Goal: Transaction & Acquisition: Purchase product/service

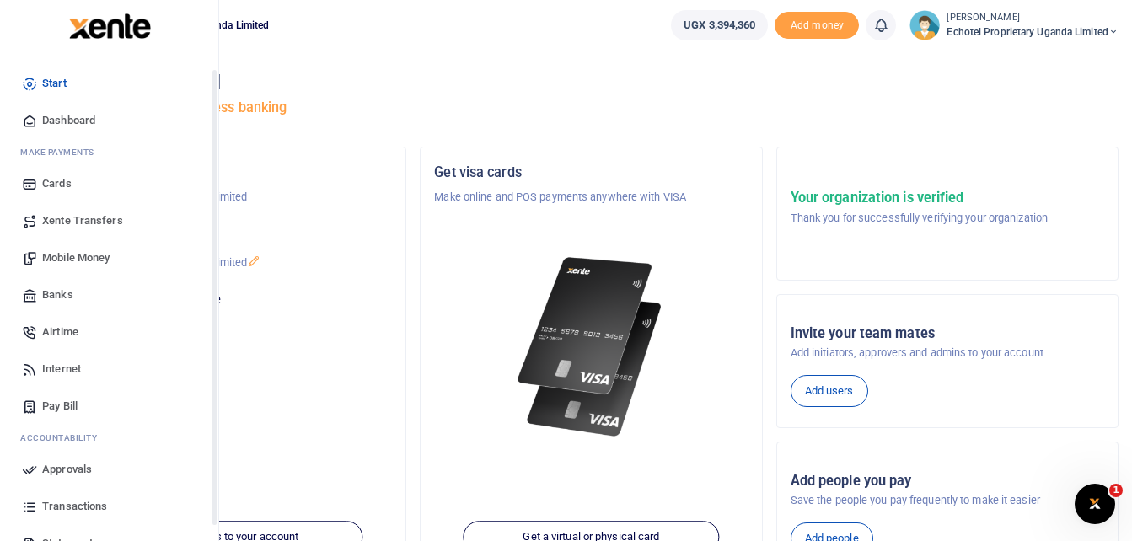
scroll to position [84, 0]
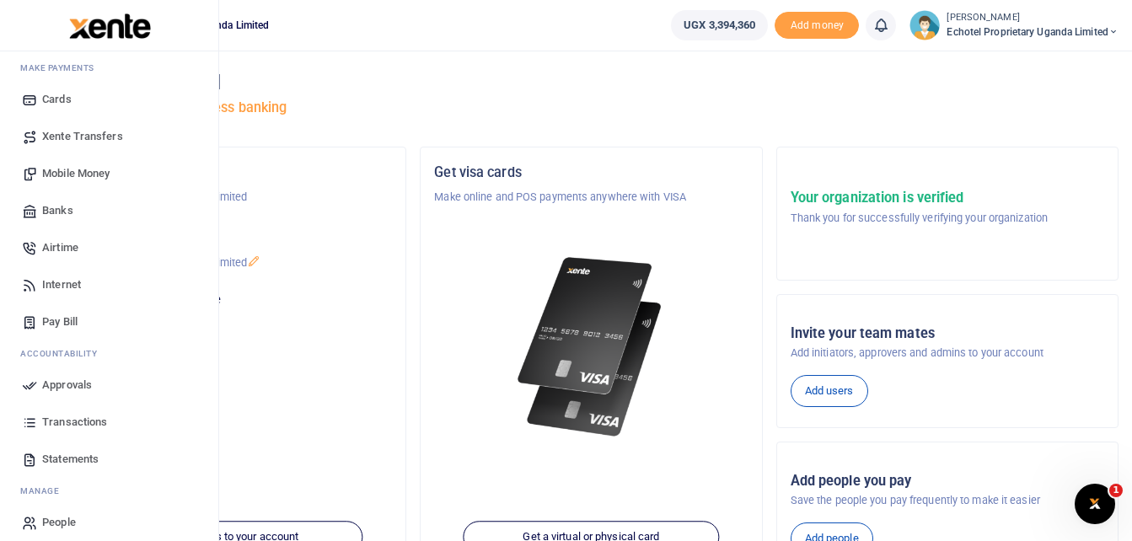
click at [75, 422] on span "Transactions" at bounding box center [74, 422] width 65 height 17
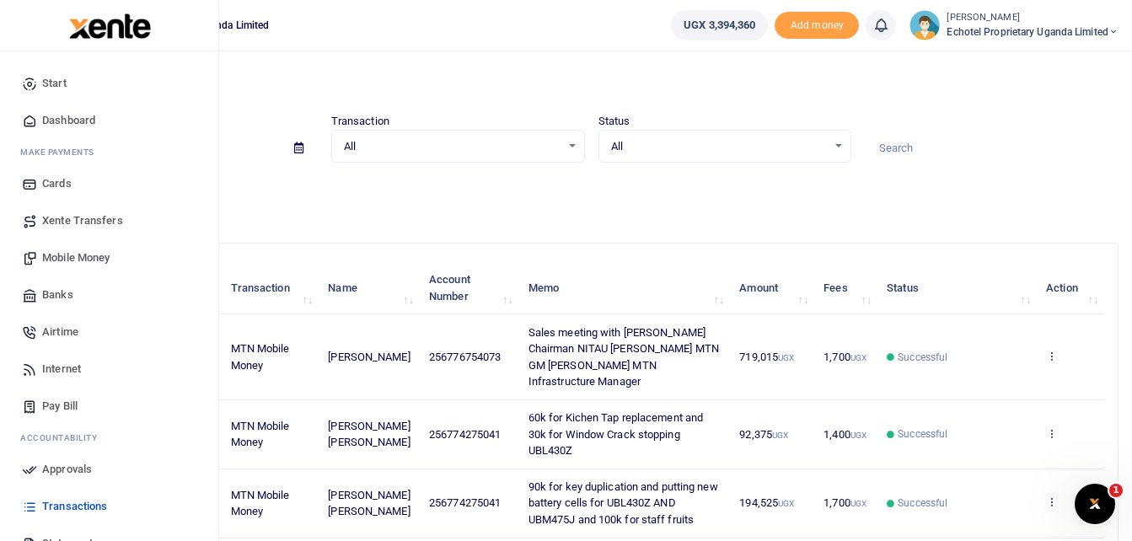
click at [61, 255] on span "Mobile Money" at bounding box center [75, 258] width 67 height 17
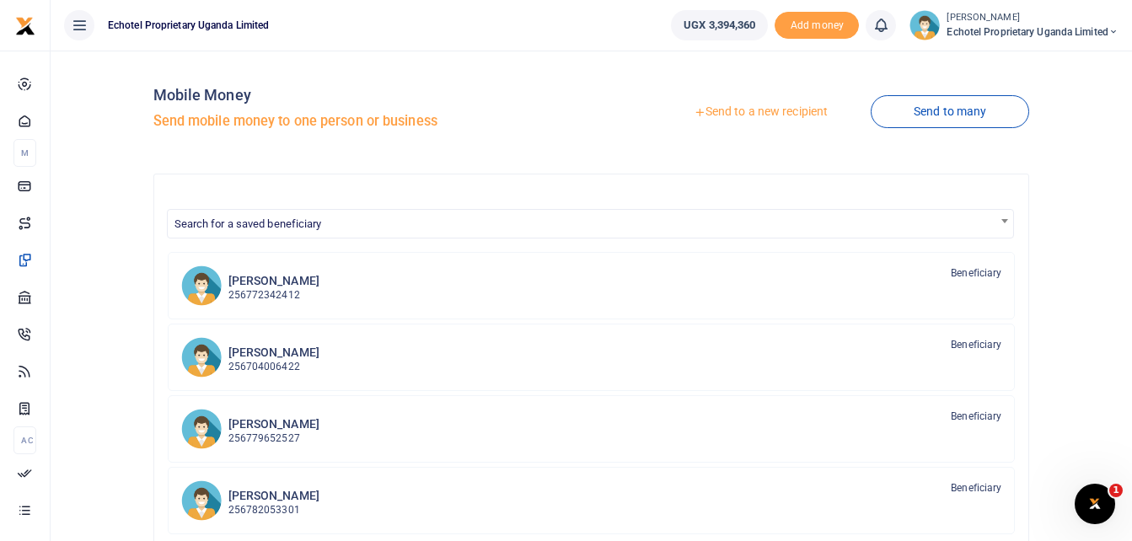
click at [798, 110] on link "Send to a new recipient" at bounding box center [761, 112] width 220 height 30
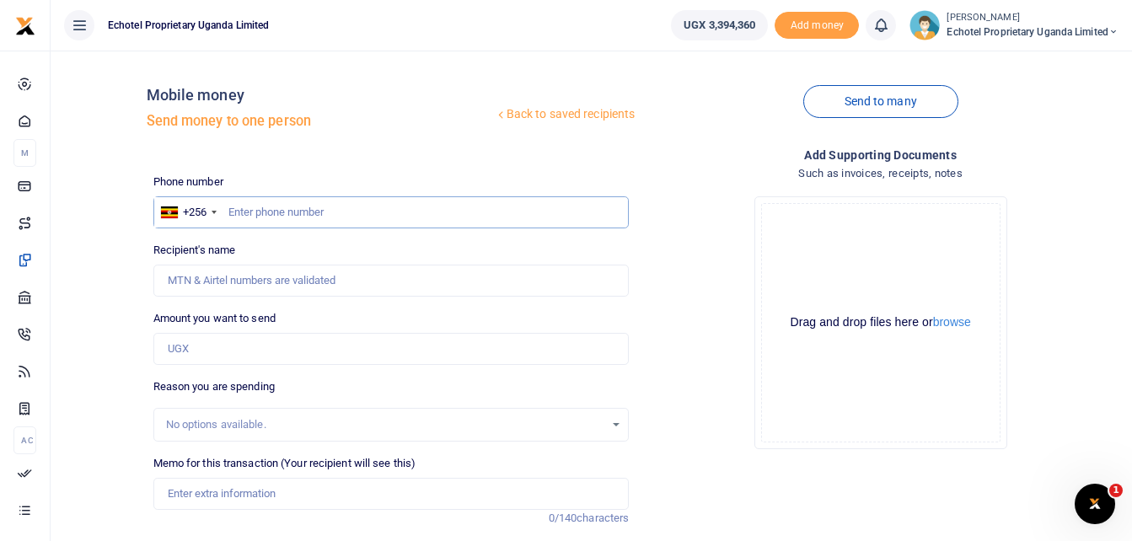
click at [256, 211] on input "text" at bounding box center [391, 212] width 476 height 32
paste input "0777066391"
type input "0777066391"
type input "Andrew Girehere"
click at [234, 209] on input "0777066391" at bounding box center [391, 212] width 476 height 32
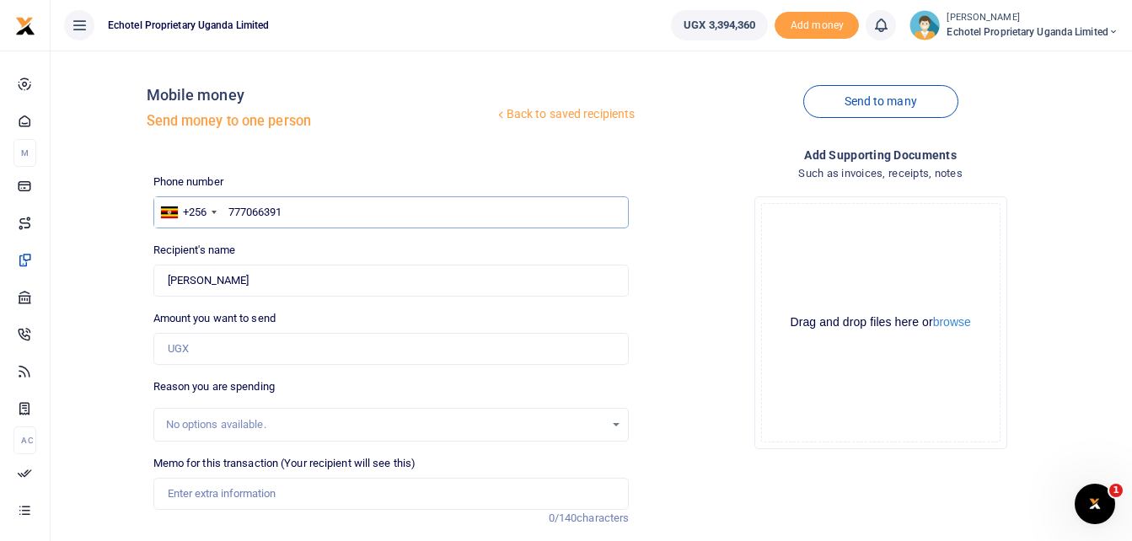
type input "777066391"
click at [717, 255] on div "Drop your files here Drag and drop files here or browse Powered by Uppy" at bounding box center [880, 323] width 476 height 280
click at [953, 256] on div "Drag and drop files here or browse Powered by Uppy" at bounding box center [880, 322] width 239 height 239
click at [208, 355] on input "Amount you want to send" at bounding box center [391, 349] width 476 height 32
type input "2"
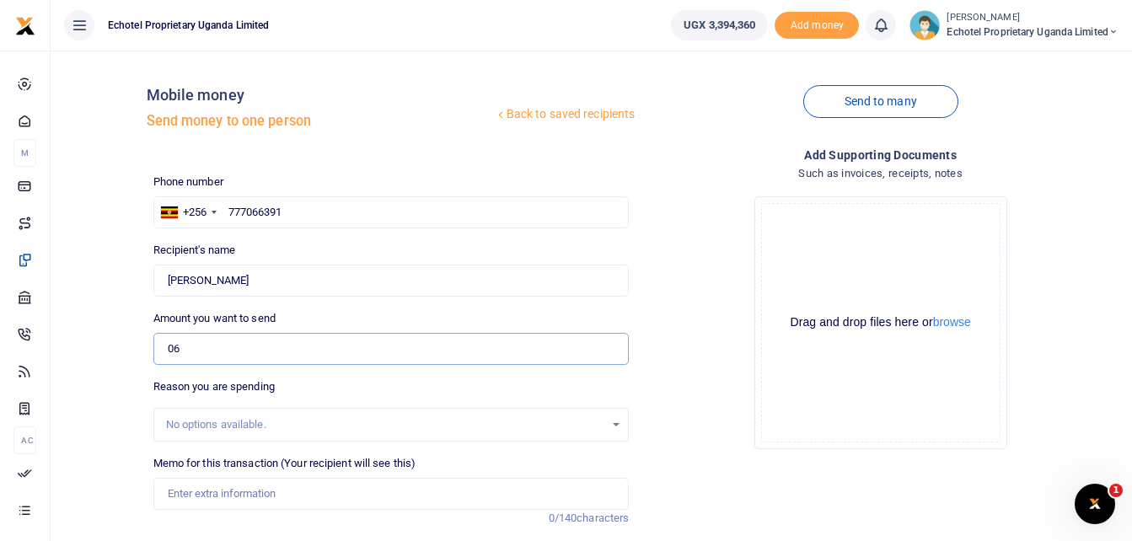
type input "6"
type input "2"
type input "6"
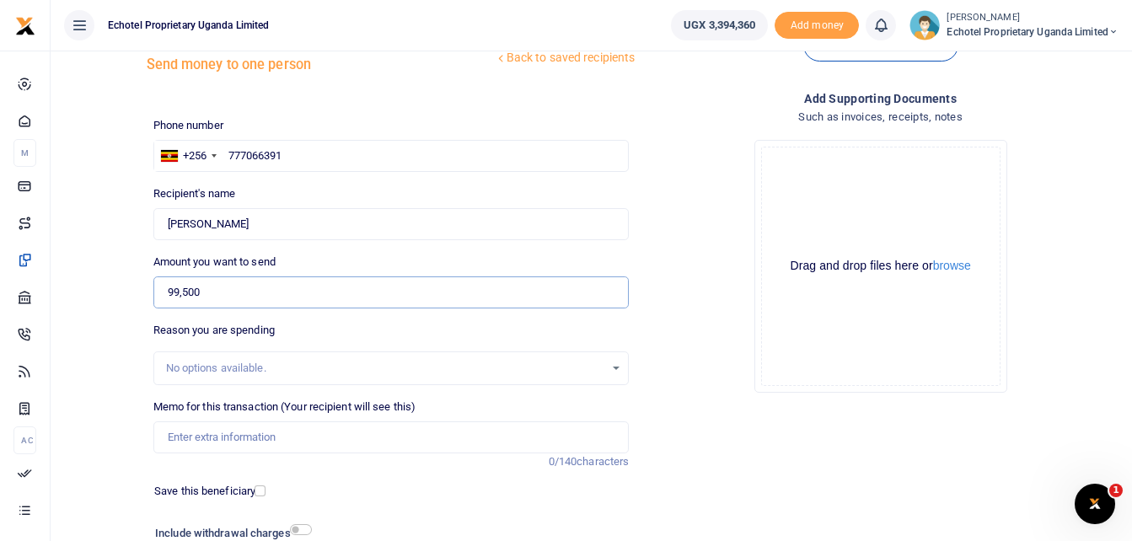
scroll to position [84, 0]
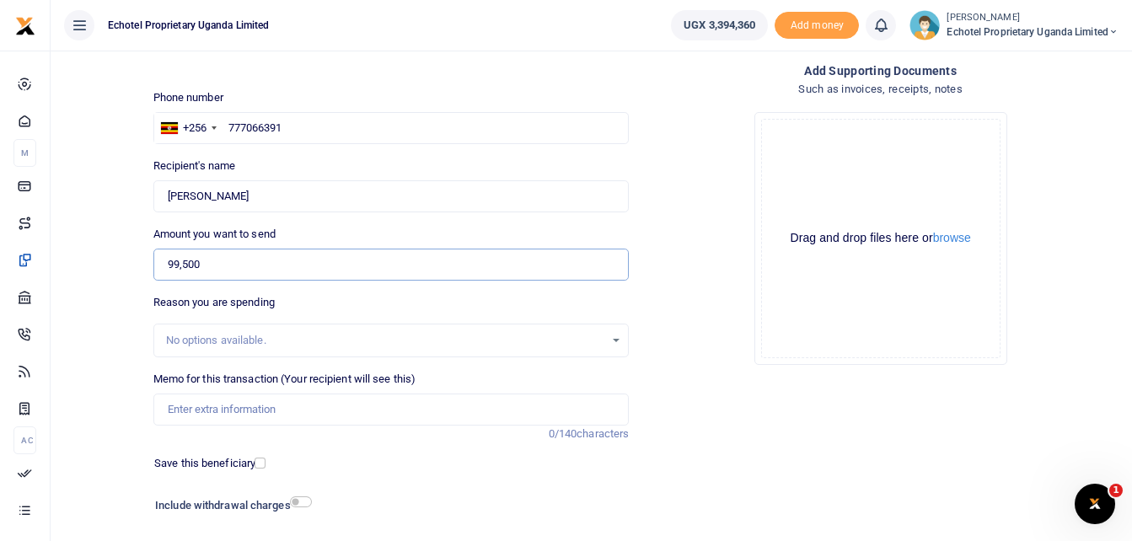
type input "99,500"
click at [201, 411] on input "Memo for this transaction (Your recipient will see this)" at bounding box center [391, 410] width 476 height 32
drag, startPoint x: 273, startPoint y: 411, endPoint x: 223, endPoint y: 411, distance: 50.6
click at [223, 411] on input "Refund for materials" at bounding box center [391, 410] width 476 height 32
drag, startPoint x: 260, startPoint y: 412, endPoint x: 222, endPoint y: 412, distance: 38.8
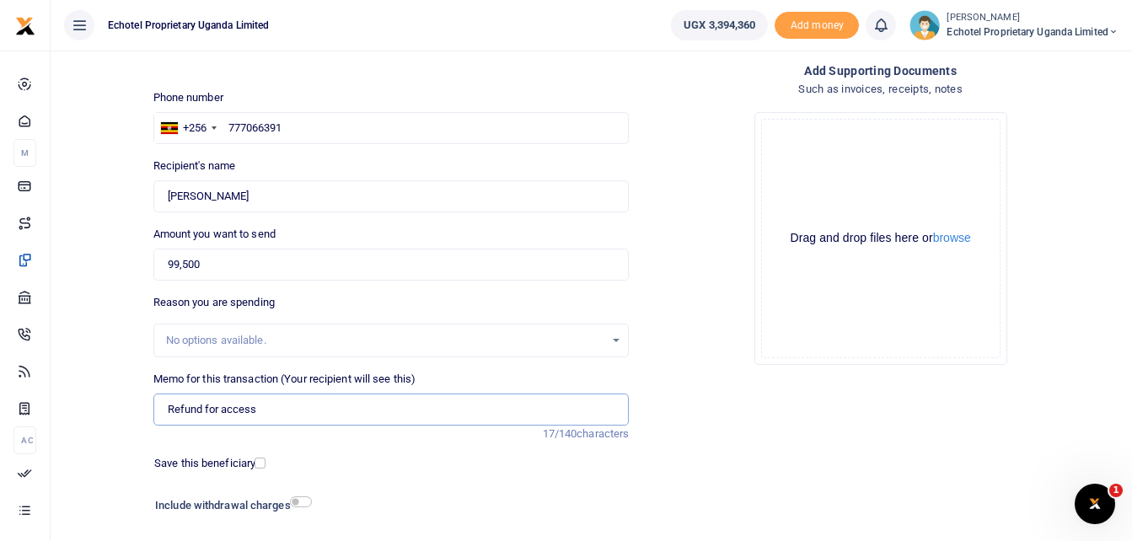
click at [222, 412] on input "Refund for access" at bounding box center [391, 410] width 476 height 32
paste input "to buy accessories for Be-Energy site."
drag, startPoint x: 251, startPoint y: 407, endPoint x: 221, endPoint y: 408, distance: 30.4
click at [221, 408] on input "Refund for to buy accessories for Be-Energy site." at bounding box center [391, 410] width 476 height 32
click at [416, 417] on input "Refund for buying accessories for Be-Energy site." at bounding box center [391, 410] width 476 height 32
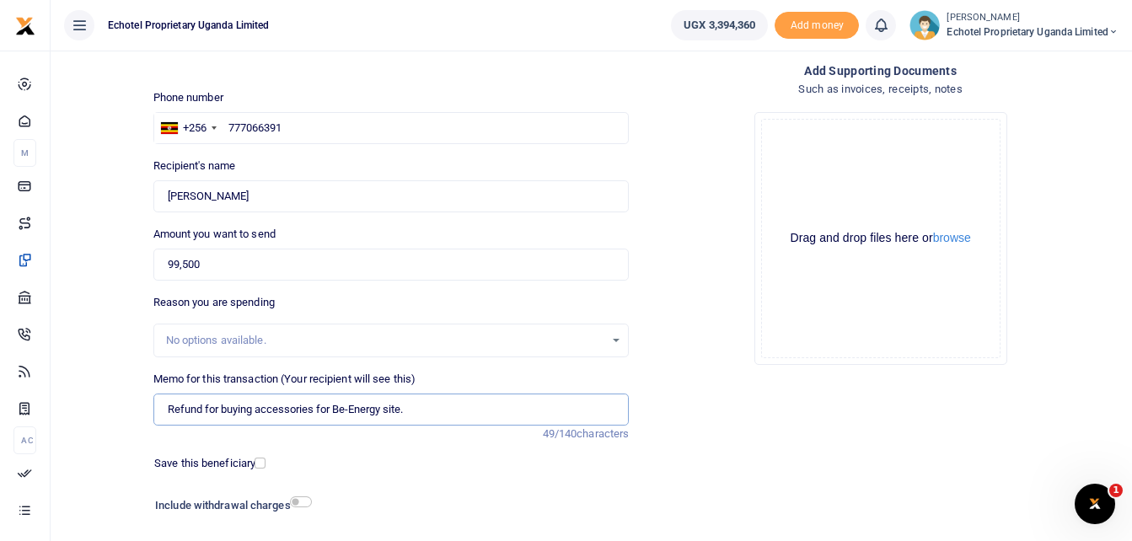
drag, startPoint x: 298, startPoint y: 412, endPoint x: 323, endPoint y: 416, distance: 25.5
click at [300, 413] on input "Refund for buying accessories for Be-Energy site." at bounding box center [391, 410] width 476 height 32
click at [330, 407] on input "Refund for buying accessories for Be-Energy site." at bounding box center [391, 410] width 476 height 32
drag, startPoint x: 349, startPoint y: 406, endPoint x: 364, endPoint y: 406, distance: 15.2
click at [352, 406] on input "Refund for buying accessories for Be-Energy site." at bounding box center [391, 410] width 476 height 32
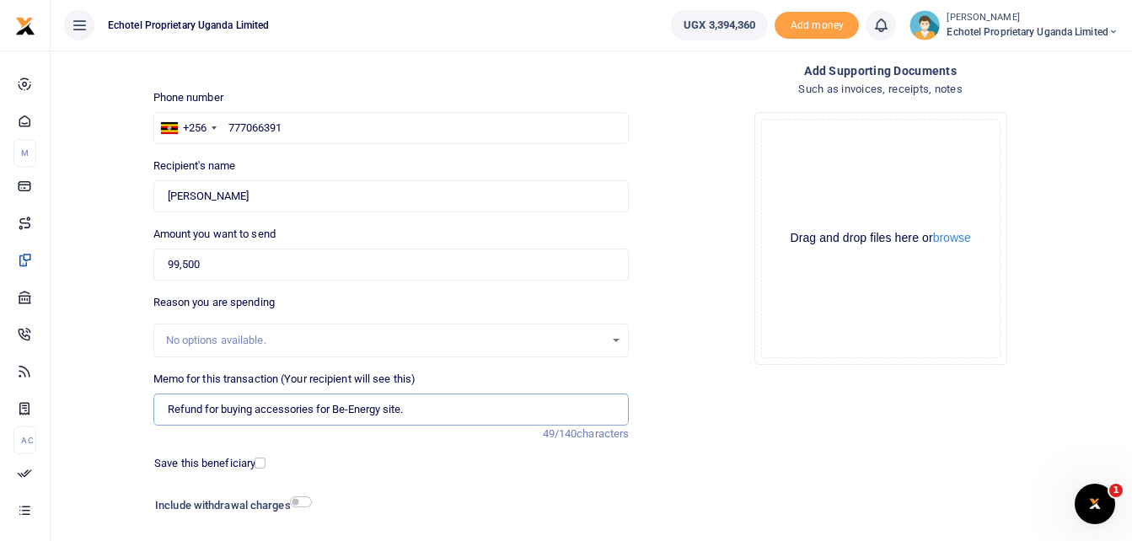
click at [414, 411] on input "Refund for buying accessories for Be-Energy site." at bounding box center [391, 410] width 476 height 32
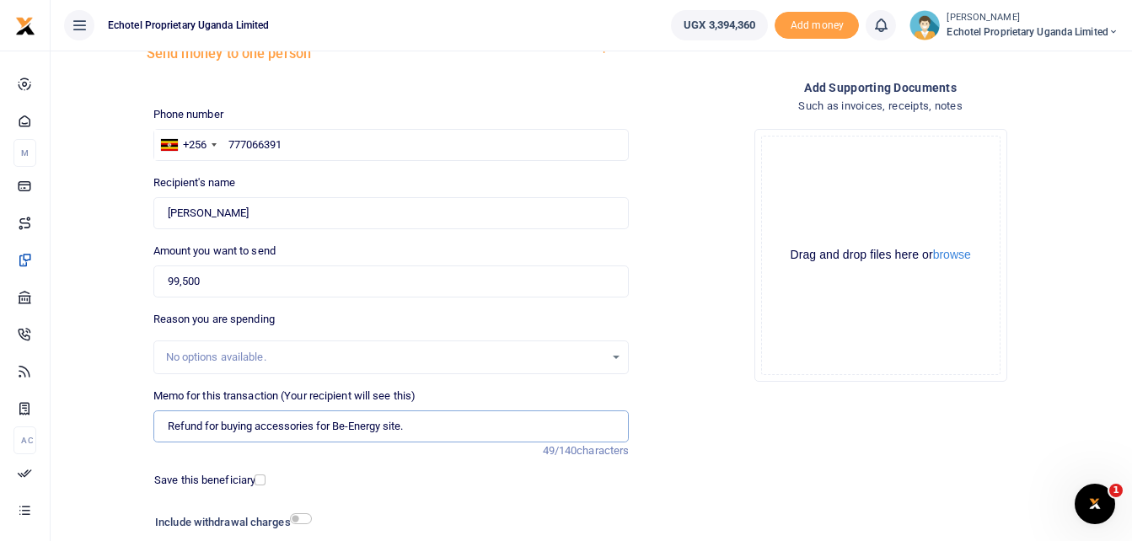
scroll to position [169, 0]
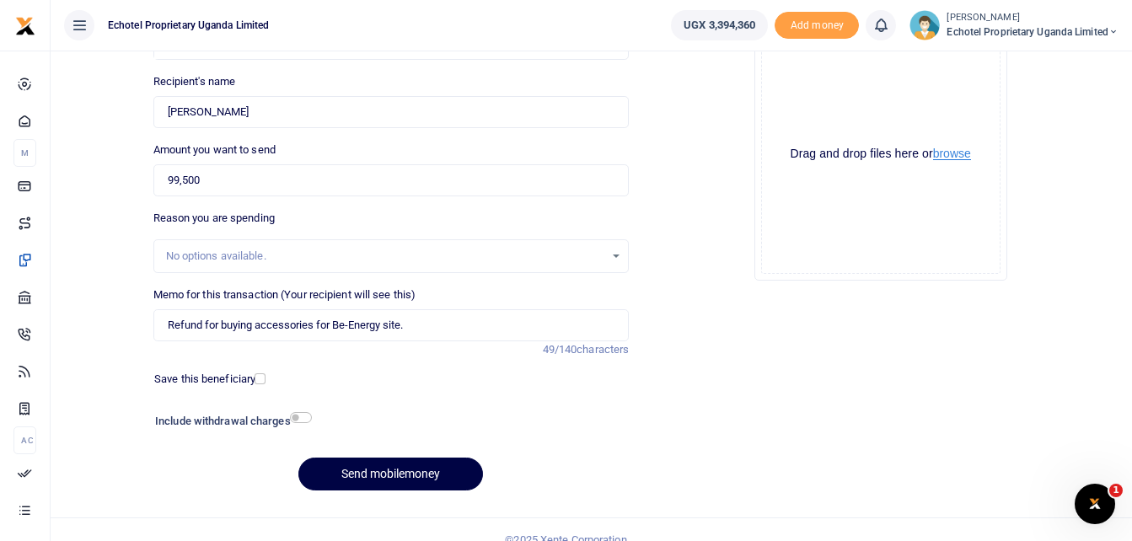
click at [951, 157] on button "browse" at bounding box center [952, 154] width 38 height 13
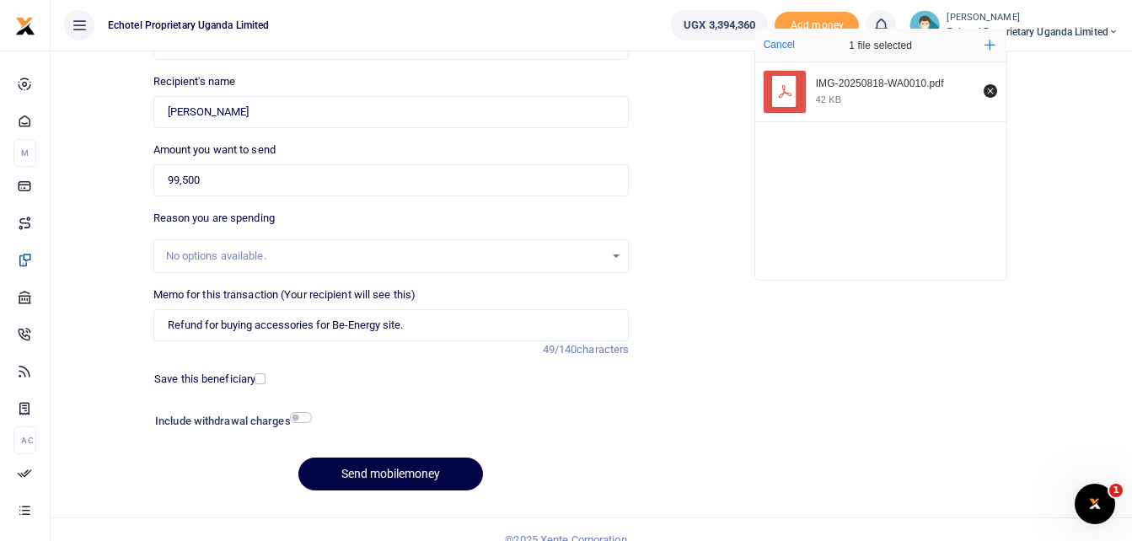
click at [808, 452] on div "Add supporting Documents Such as invoices, receipts, notes Drop your files here…" at bounding box center [881, 241] width 490 height 528
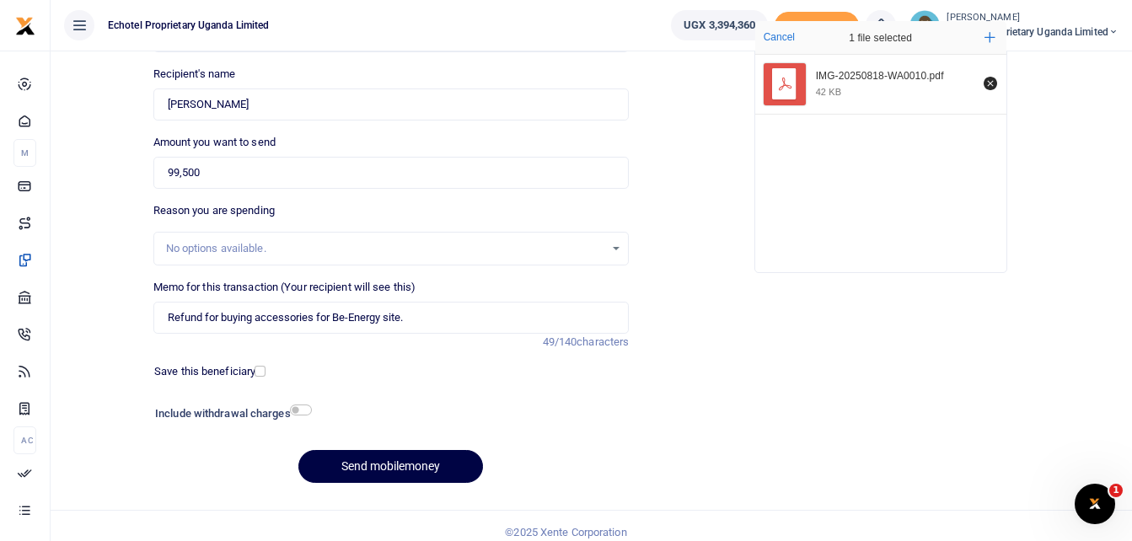
scroll to position [189, 0]
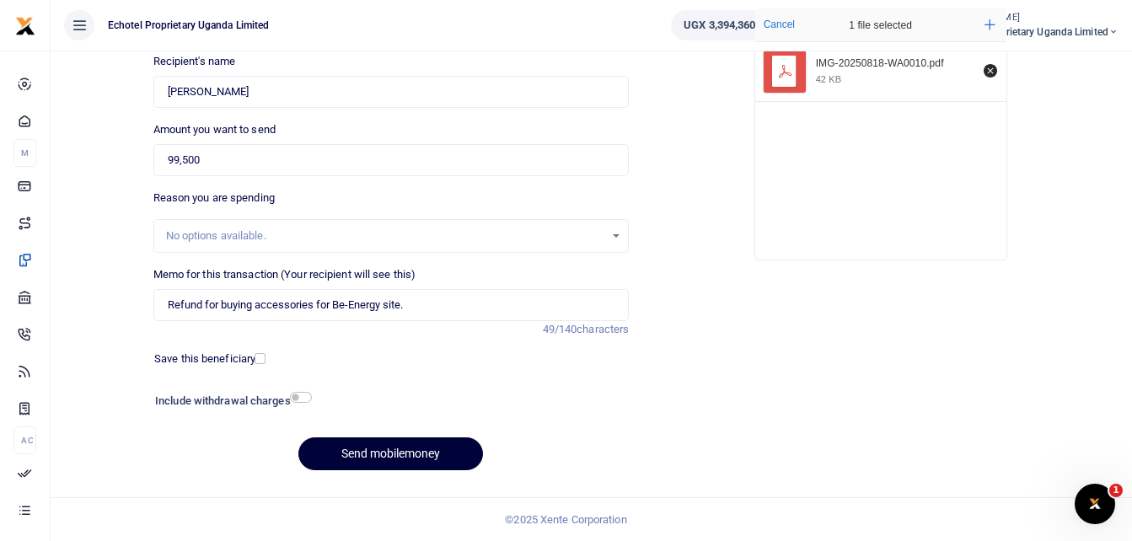
click at [389, 453] on button "Send mobilemoney" at bounding box center [390, 454] width 185 height 33
click at [349, 306] on input "Refund for buying accessories for Be-Energy site." at bounding box center [391, 305] width 476 height 32
click at [388, 449] on button "Send mobilemoney" at bounding box center [390, 454] width 185 height 33
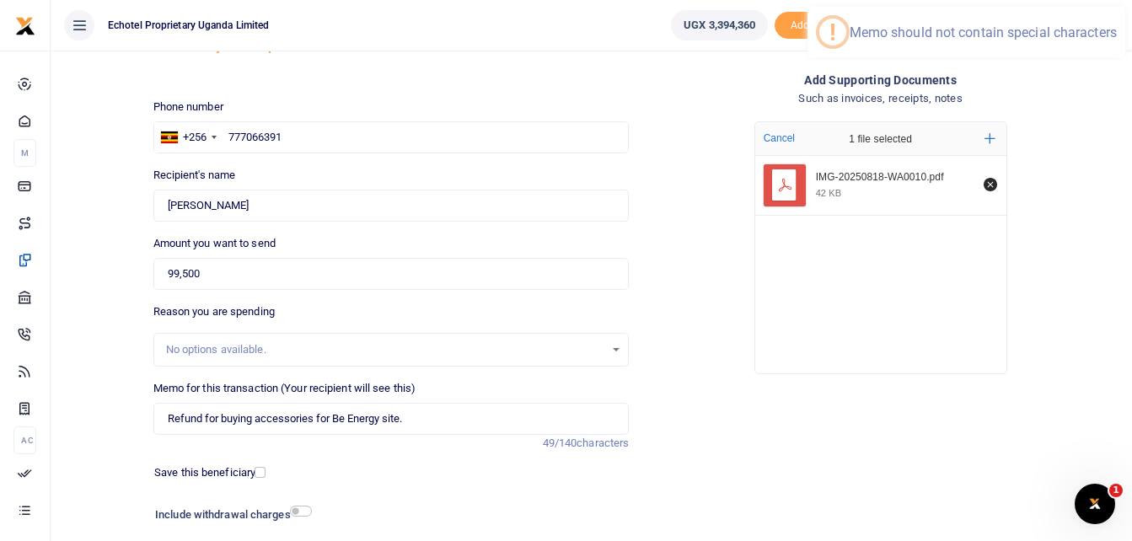
scroll to position [105, 0]
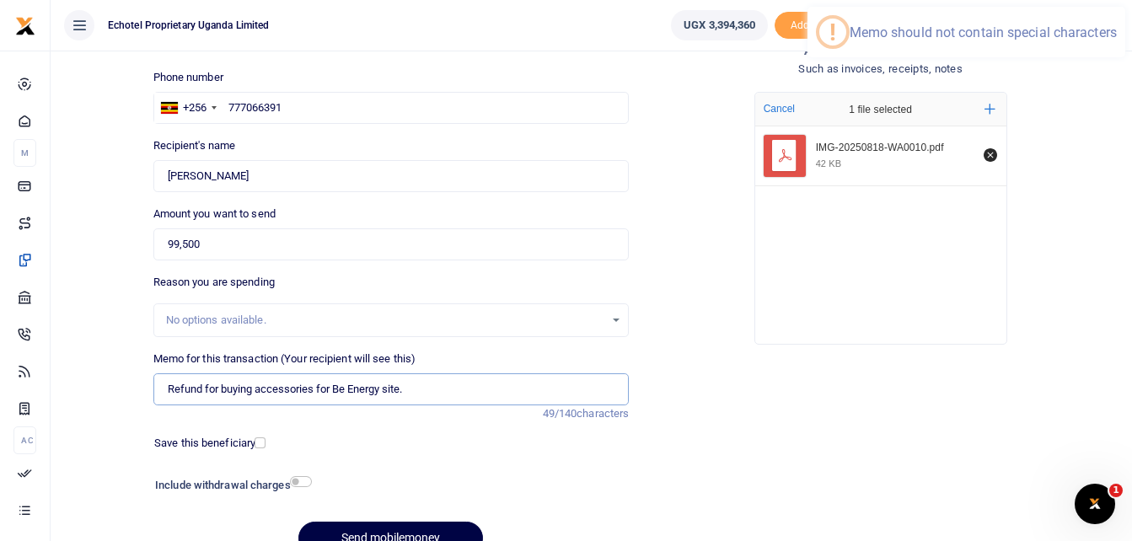
click at [411, 388] on input "Refund for buying accessories for Be Energy site." at bounding box center [391, 389] width 476 height 32
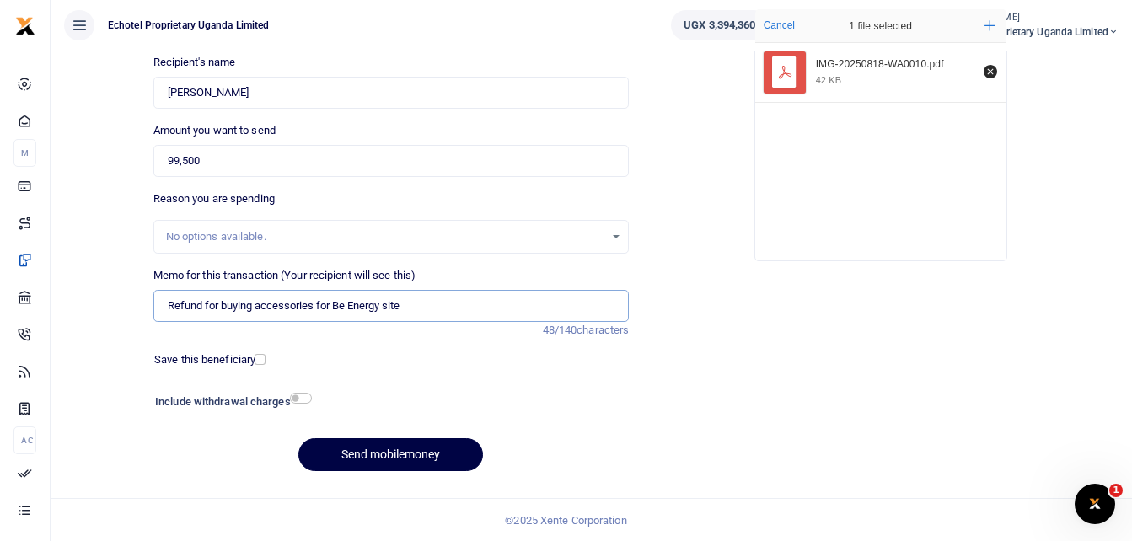
scroll to position [189, 0]
type input "Refund for buying accessories for Be Energy site"
click at [397, 454] on button "Send mobilemoney" at bounding box center [390, 454] width 185 height 33
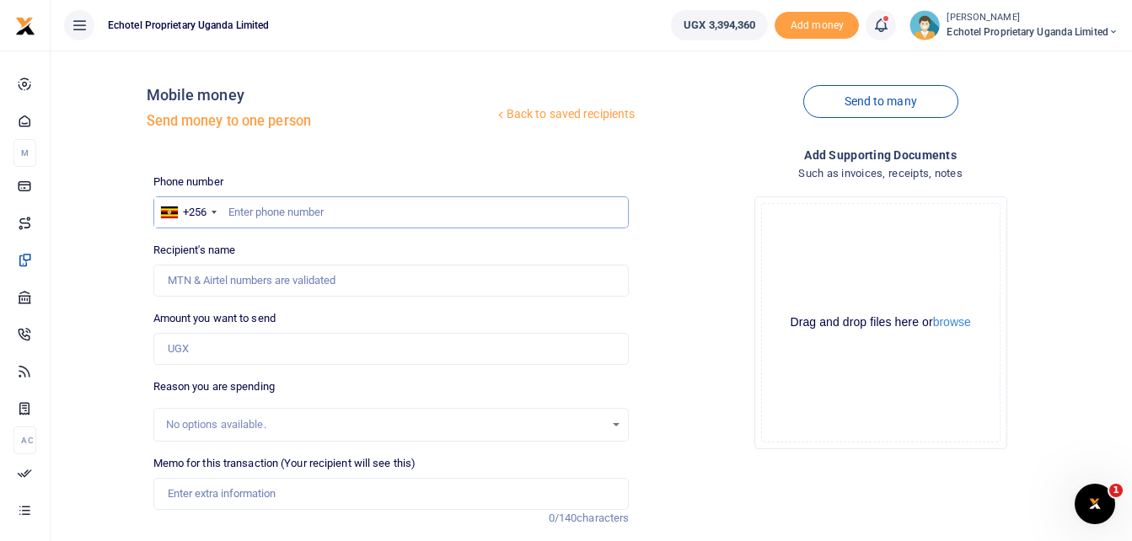
click at [298, 215] on input "text" at bounding box center [391, 212] width 476 height 32
paste input "0744329481"
click at [236, 208] on input "0744329481" at bounding box center [391, 212] width 476 height 32
type input "744329481"
type input "[PERSON_NAME]"
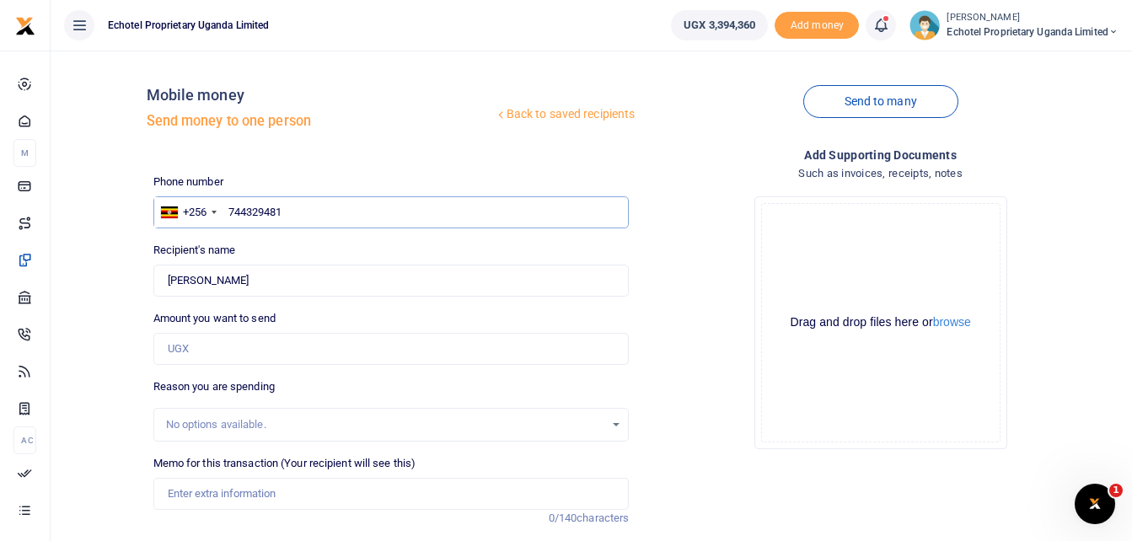
scroll to position [84, 0]
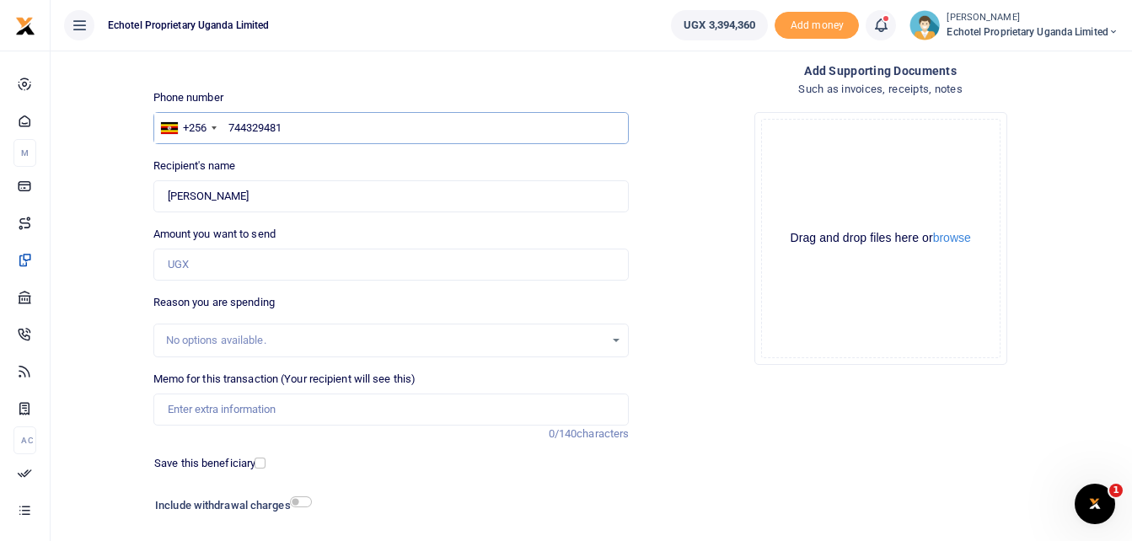
type input "744329481"
click at [196, 263] on input "Amount you want to send" at bounding box center [391, 265] width 476 height 32
type input "25,000"
click at [716, 303] on div "Drop your files here Drag and drop files here or browse Powered by Uppy" at bounding box center [880, 239] width 476 height 280
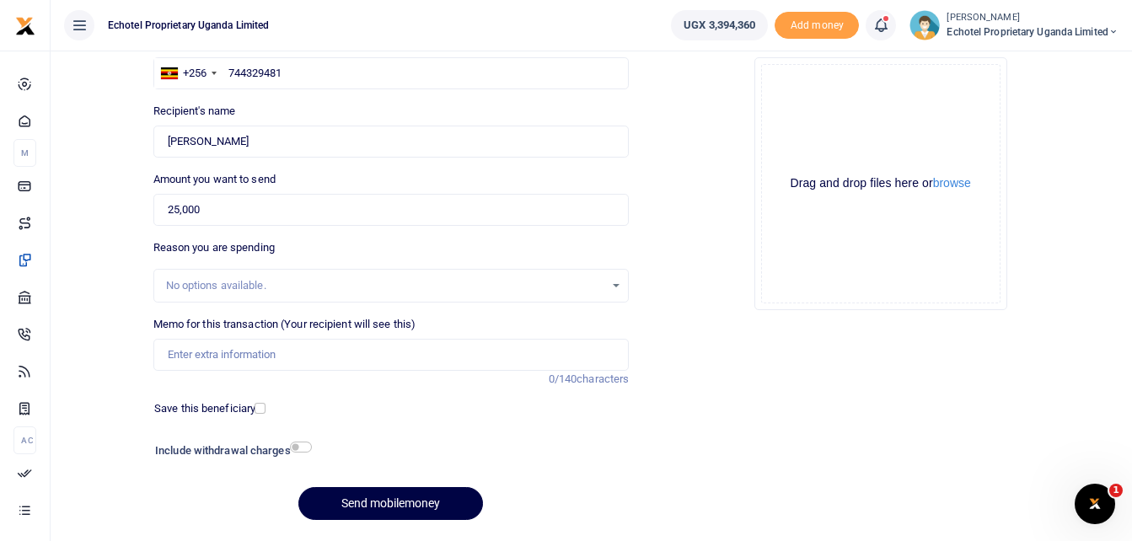
scroll to position [169, 0]
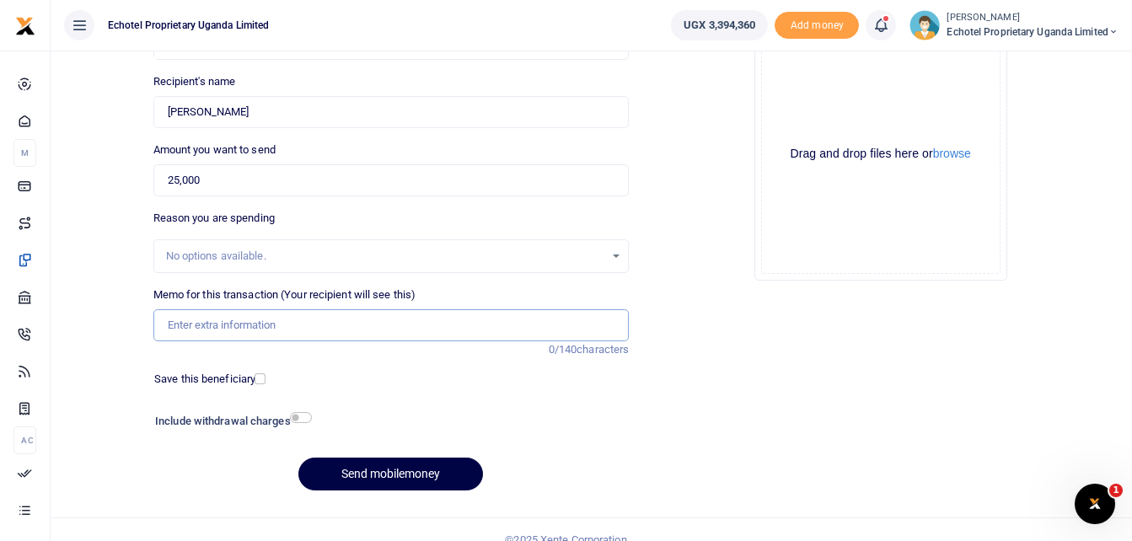
click at [210, 325] on input "Memo for this transaction (Your recipient will see this)" at bounding box center [391, 325] width 476 height 32
paste input "for running cable at UNDSS"
click at [210, 325] on input "for running cable at UNDSS" at bounding box center [391, 325] width 476 height 32
click at [164, 324] on input "for running cable at UNDSS" at bounding box center [391, 325] width 476 height 32
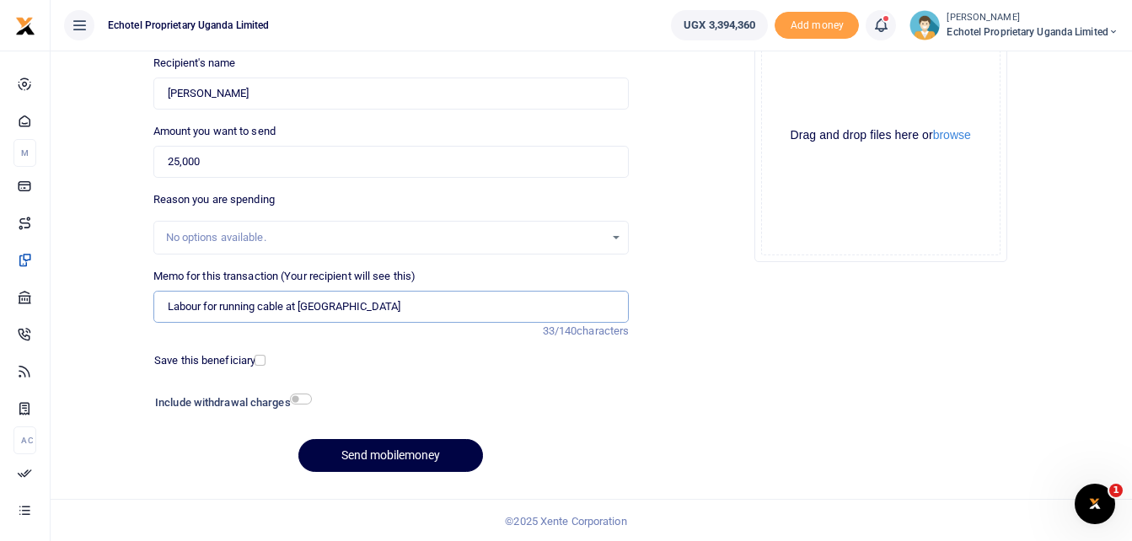
scroll to position [189, 0]
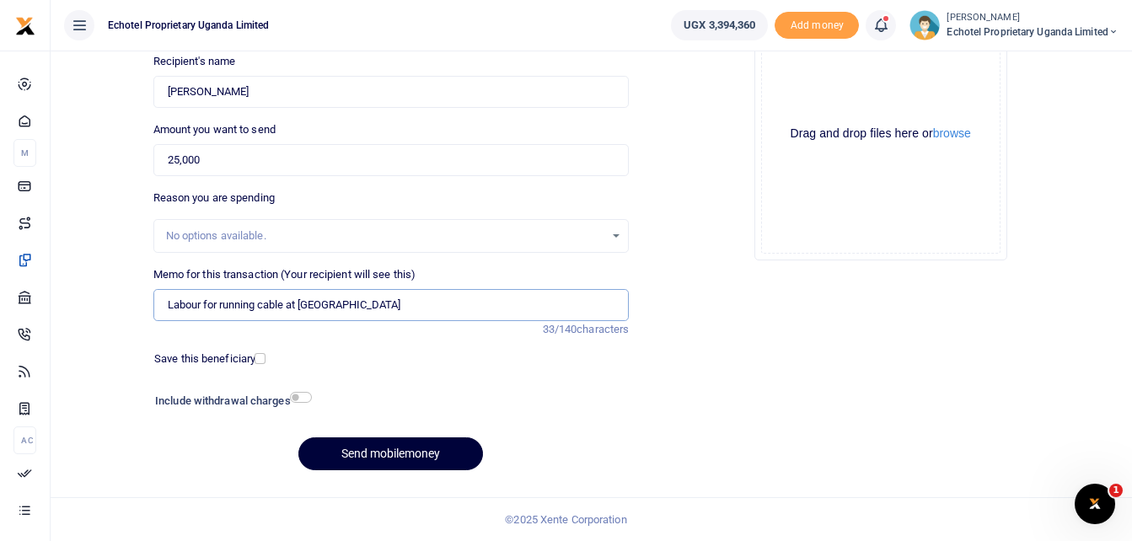
type input "Labour for running cable at UNDSS"
click at [400, 450] on button "Send mobilemoney" at bounding box center [390, 454] width 185 height 33
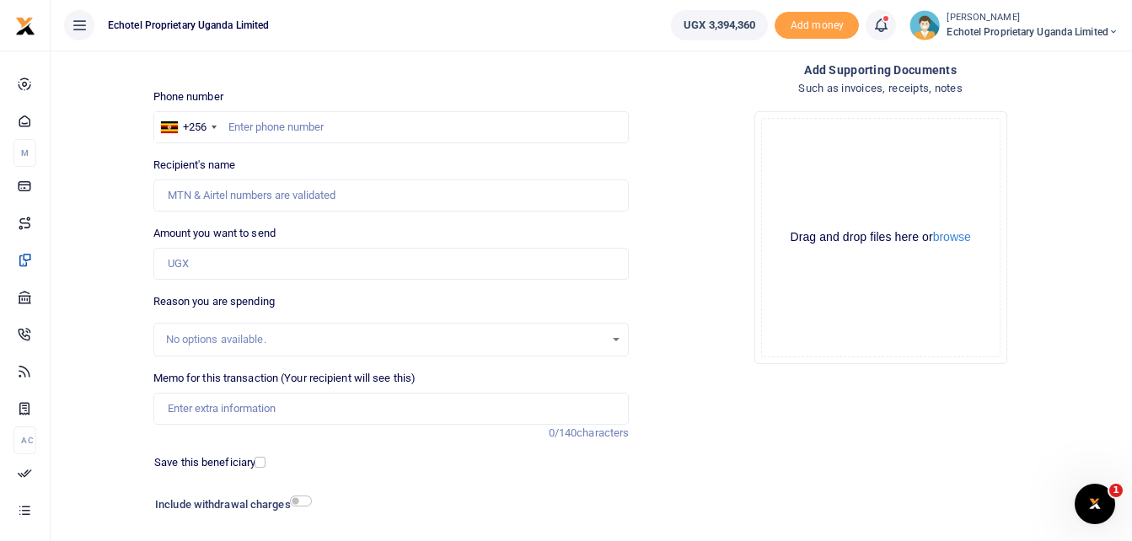
scroll to position [20, 0]
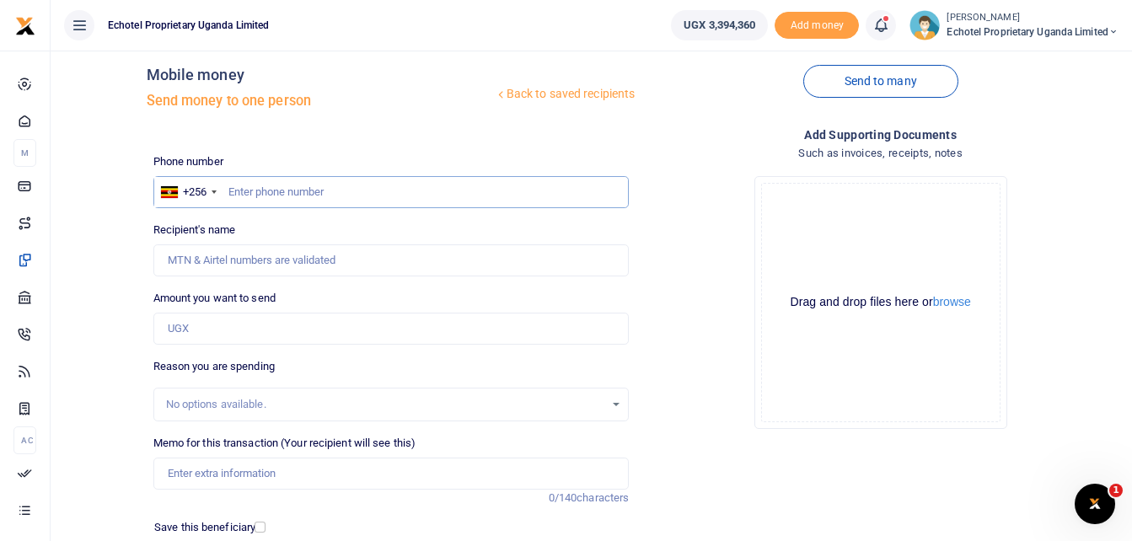
click at [267, 191] on input "text" at bounding box center [391, 192] width 476 height 32
type input "783879638"
type input "[PERSON_NAME]"
type input "783879638"
click at [205, 328] on input "Amount you want to send" at bounding box center [391, 329] width 476 height 32
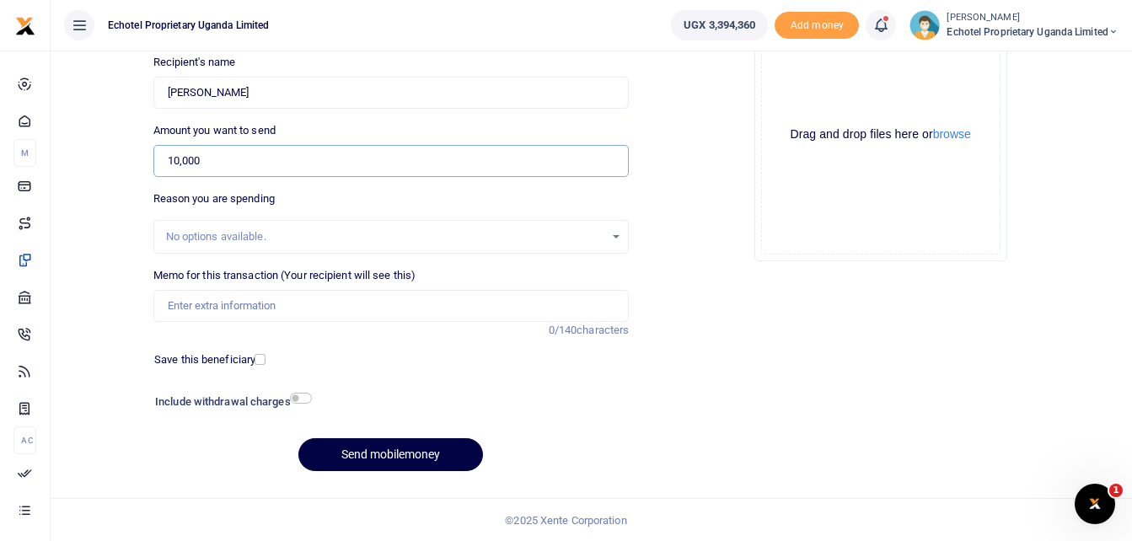
scroll to position [189, 0]
type input "10,000"
click at [691, 217] on div "Drop your files here Drag and drop files here or browse Powered by Uppy" at bounding box center [880, 134] width 476 height 280
click at [207, 310] on input "Memo for this transaction (Your recipient will see this)" at bounding box center [391, 305] width 476 height 32
type input "F"
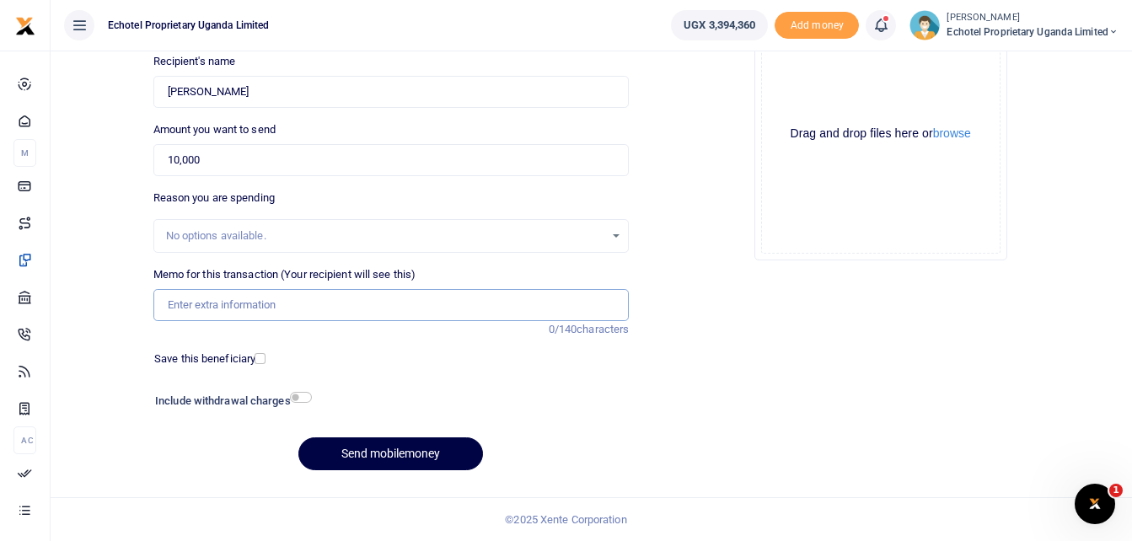
type input "P"
type input "Money for taking passport photos for inclusion as an agent on KCB"
click at [304, 399] on input "checkbox" at bounding box center [301, 397] width 22 height 11
checkbox input "true"
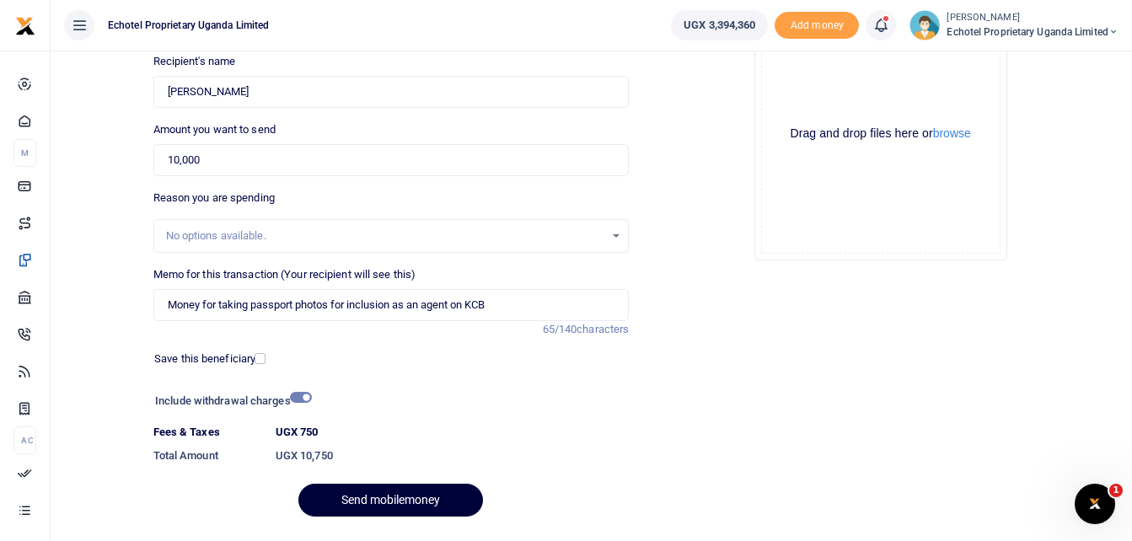
click at [385, 502] on button "Send mobilemoney" at bounding box center [390, 500] width 185 height 33
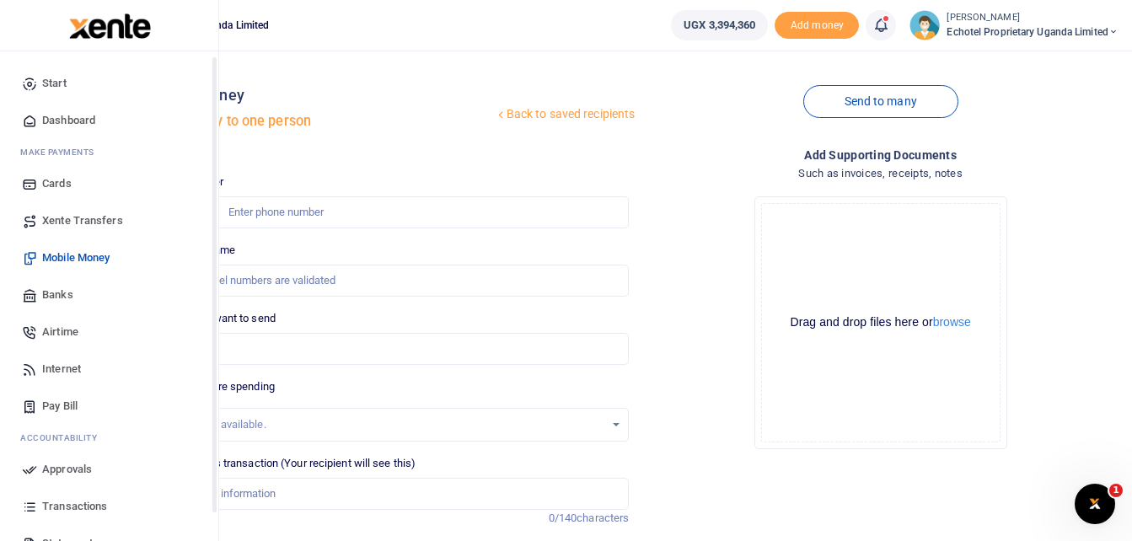
scroll to position [84, 0]
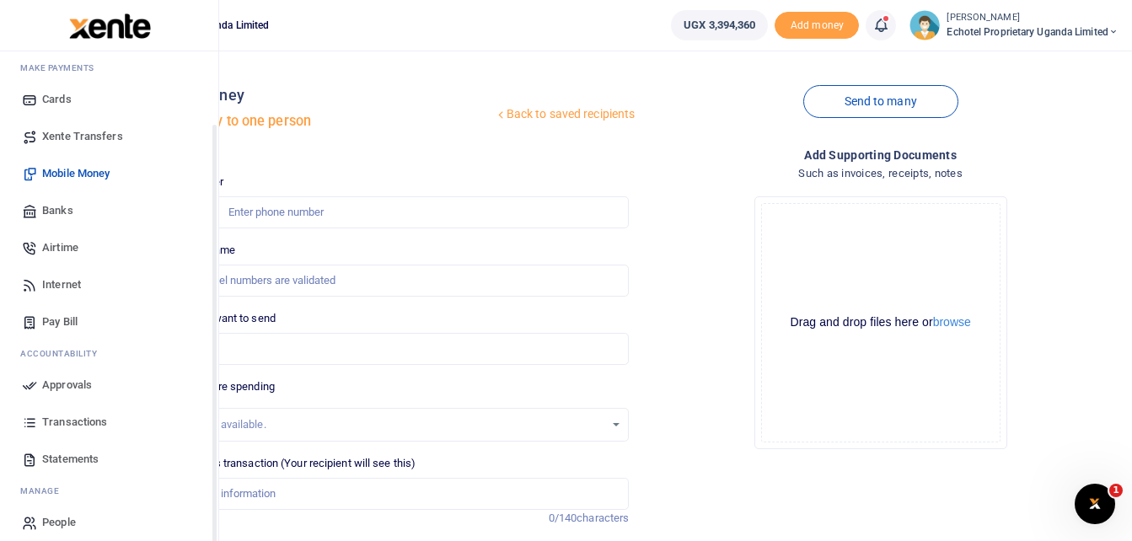
click at [73, 420] on span "Transactions" at bounding box center [74, 422] width 65 height 17
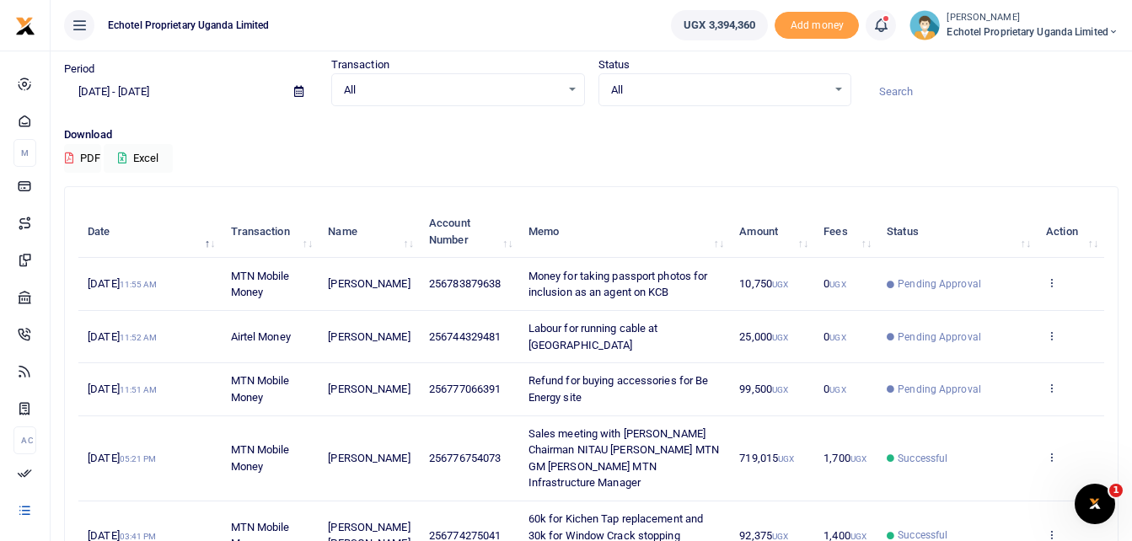
scroll to position [84, 0]
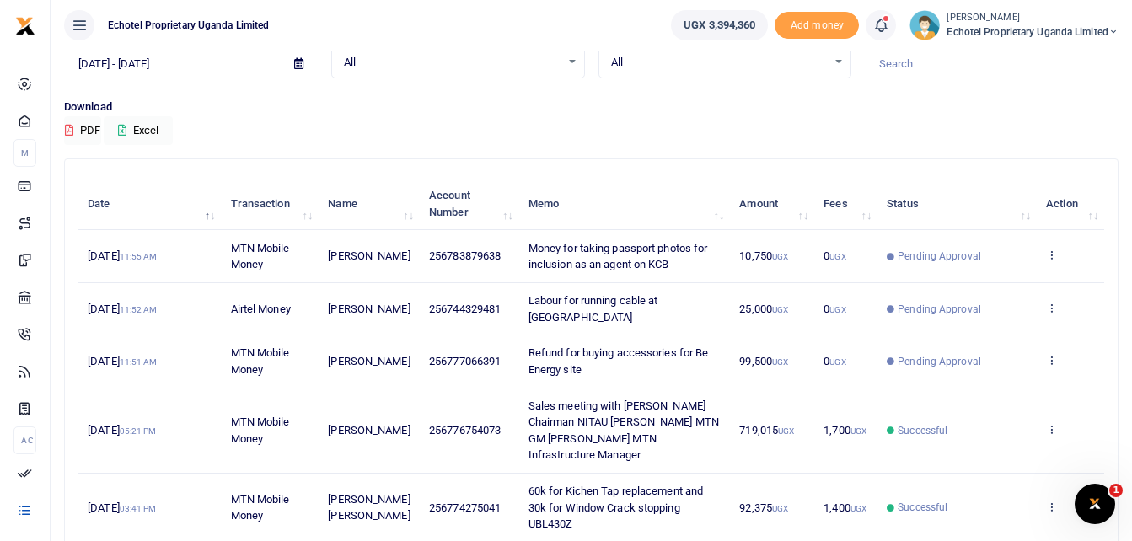
click at [932, 124] on div "Download PDF Excel" at bounding box center [591, 122] width 1055 height 46
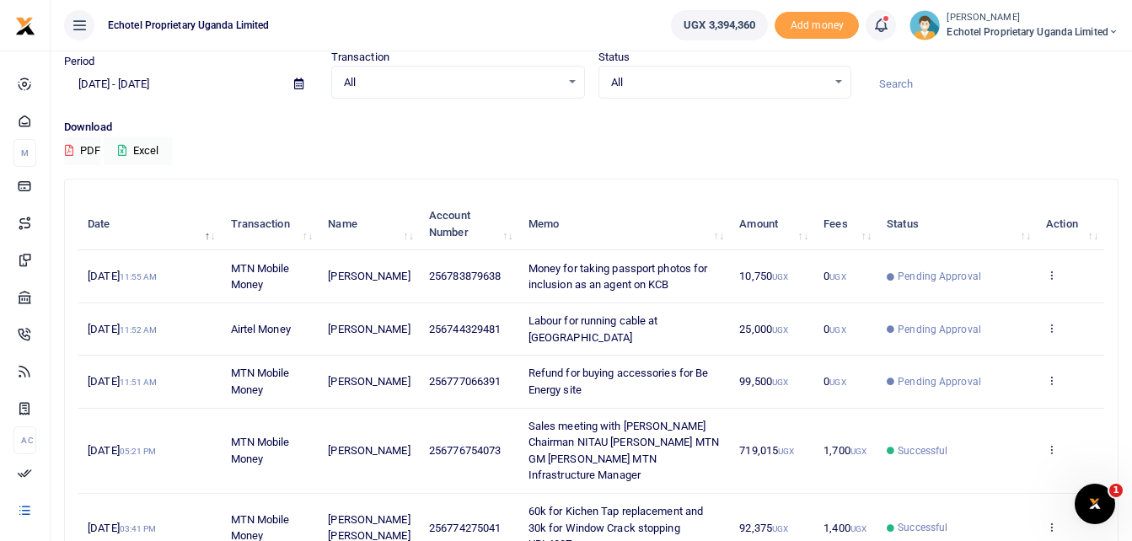
scroll to position [0, 0]
